Goal: Transaction & Acquisition: Purchase product/service

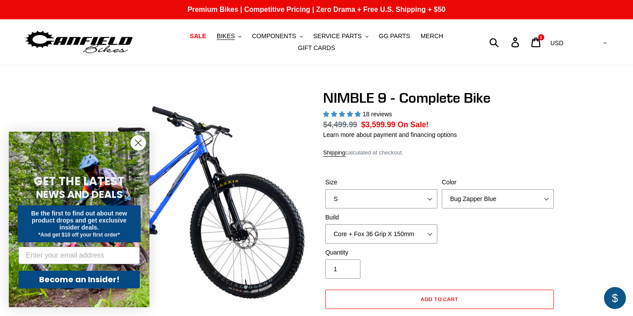
select select "highest-rating"
click at [204, 37] on span "SALE" at bounding box center [198, 36] width 16 height 7
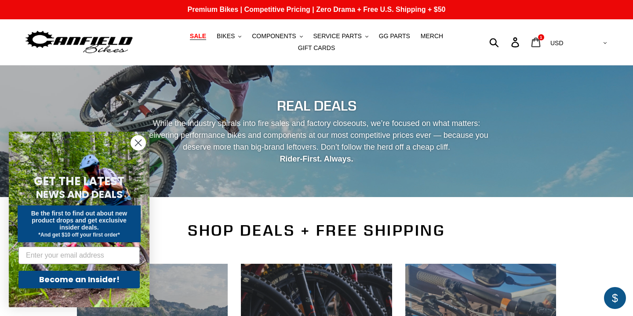
click at [542, 39] on span "1" at bounding box center [541, 37] width 2 height 4
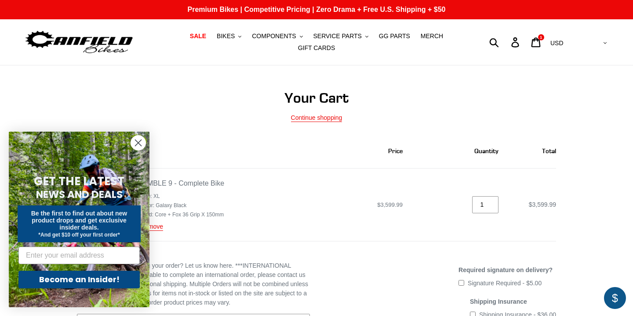
click at [157, 228] on div "Close dialog GET THE LATEST NEWS AND DEALS Be the first to find out about new p…" at bounding box center [79, 219] width 158 height 193
click at [138, 147] on circle "Close dialog" at bounding box center [138, 143] width 14 height 14
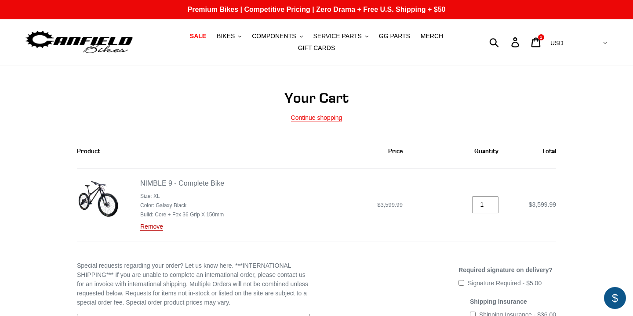
click at [148, 225] on link "Remove" at bounding box center [151, 227] width 23 height 8
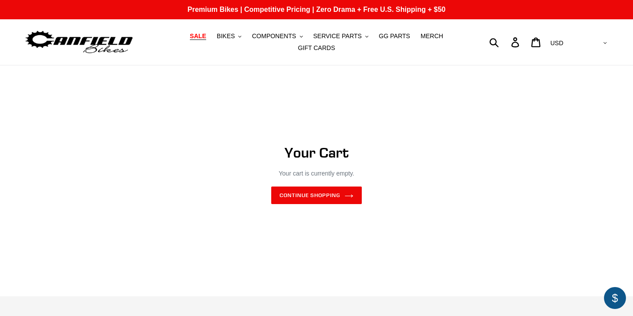
click at [205, 38] on span "SALE" at bounding box center [198, 36] width 16 height 7
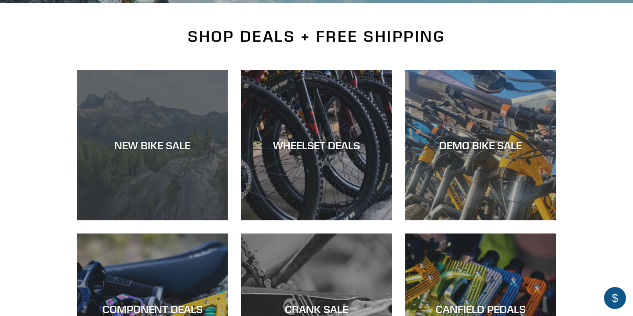
scroll to position [194, 0]
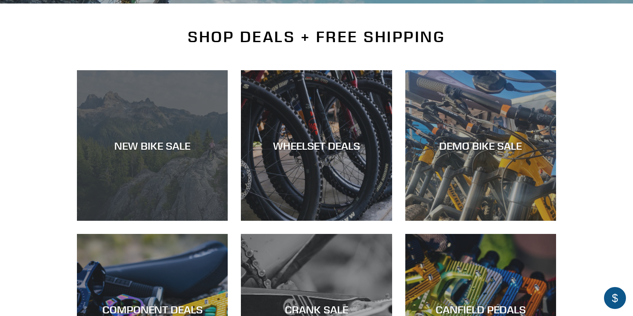
click at [175, 221] on div "NEW BIKE SALE" at bounding box center [152, 221] width 151 height 0
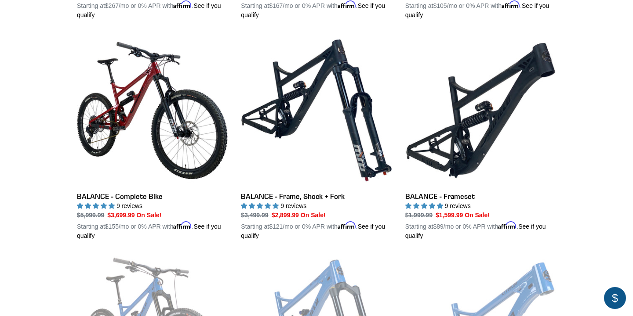
scroll to position [898, 0]
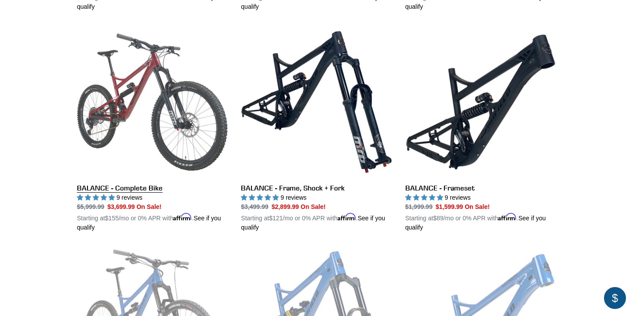
click at [168, 108] on link "BALANCE - Complete Bike" at bounding box center [152, 130] width 151 height 206
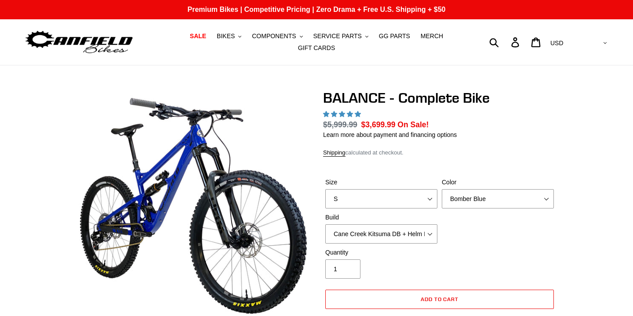
select select "highest-rating"
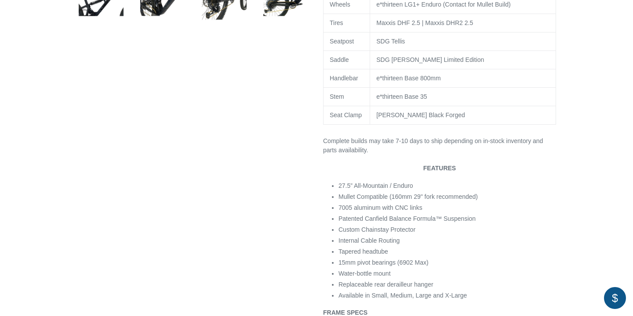
scroll to position [616, 0]
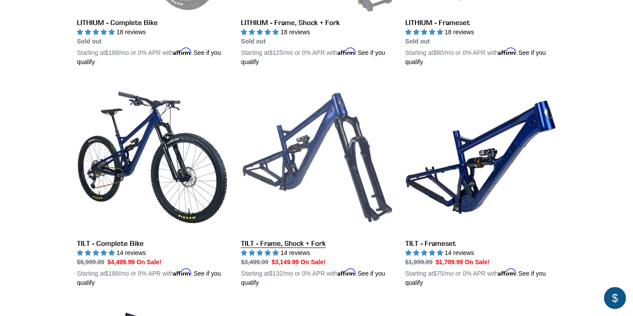
scroll to position [1286, 0]
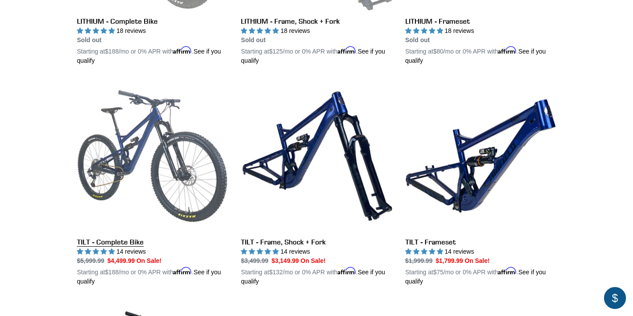
click at [186, 150] on link "TILT - Complete Bike" at bounding box center [152, 184] width 151 height 206
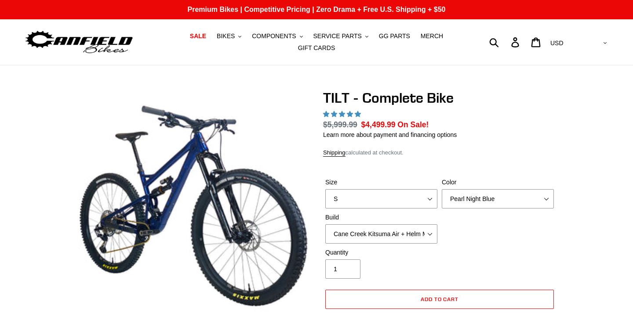
select select "highest-rating"
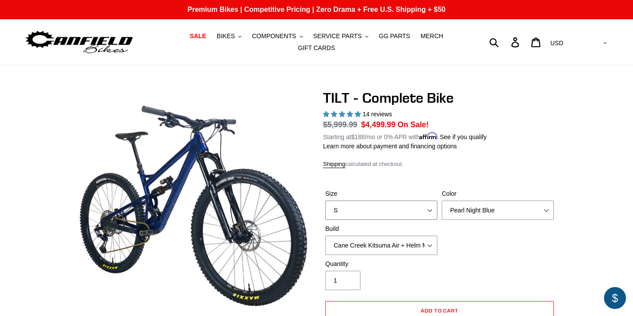
click at [353, 210] on select "S M L" at bounding box center [381, 210] width 112 height 19
select select "L"
click at [520, 208] on select "Pearl Night Blue Stealth Silver Raw" at bounding box center [498, 210] width 112 height 19
select select "Stealth Silver"
click at [379, 242] on select "Cane Creek Kitsuma Air + Helm MKII 140 + SRAM GX Cane Creek Kitsuma Air + Helm …" at bounding box center [381, 245] width 112 height 19
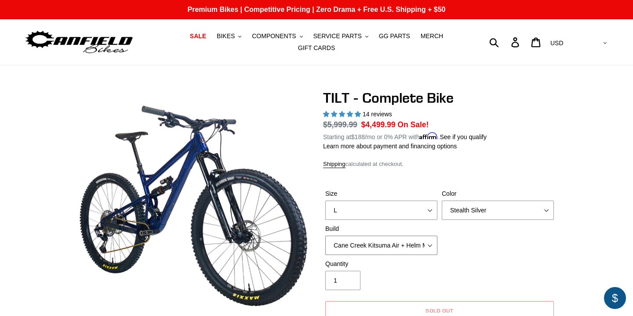
select select "Fox Float X + 36 SL Factory Grip X 140 + Shimano XT"
click at [367, 197] on label "Size" at bounding box center [381, 193] width 112 height 9
click at [367, 201] on select "S M L" at bounding box center [381, 210] width 112 height 19
